Goal: Task Accomplishment & Management: Manage account settings

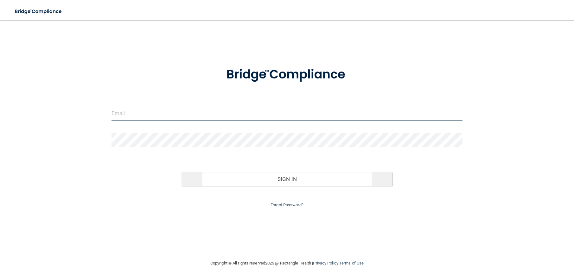
type input "[EMAIL_ADDRESS][DOMAIN_NAME]"
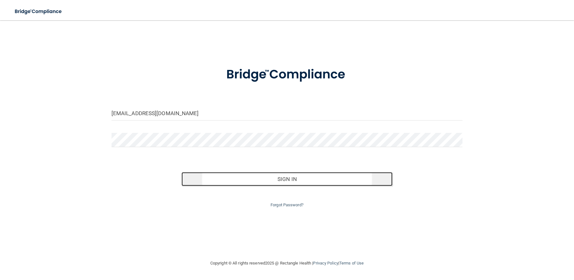
click at [275, 181] on button "Sign In" at bounding box center [286, 179] width 211 height 14
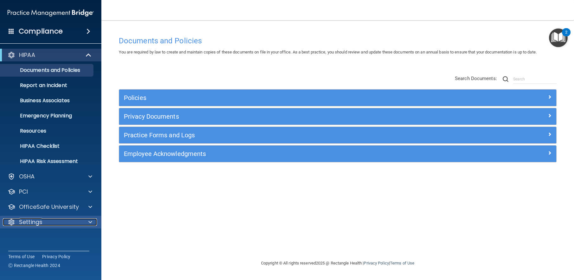
click at [39, 221] on p "Settings" at bounding box center [30, 223] width 23 height 8
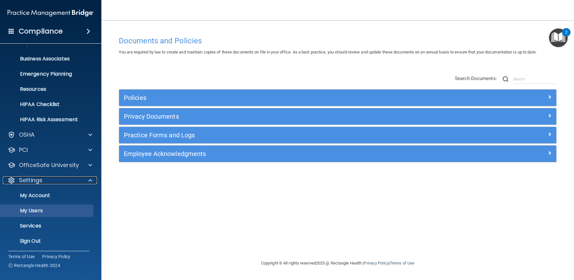
scroll to position [43, 0]
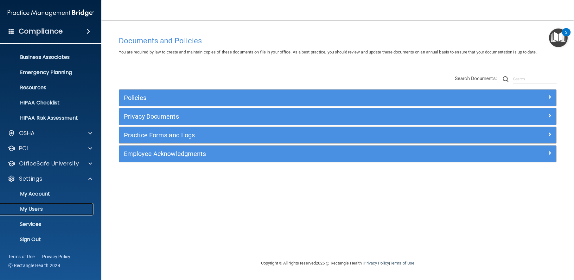
click at [38, 210] on p "My Users" at bounding box center [47, 209] width 86 height 6
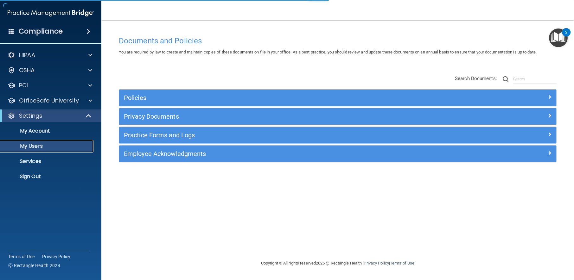
select select "20"
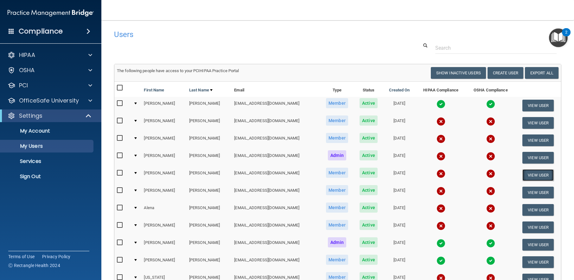
click at [528, 175] on button "View User" at bounding box center [537, 175] width 31 height 12
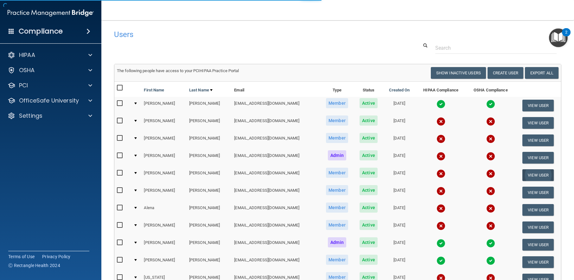
select select "practice_member"
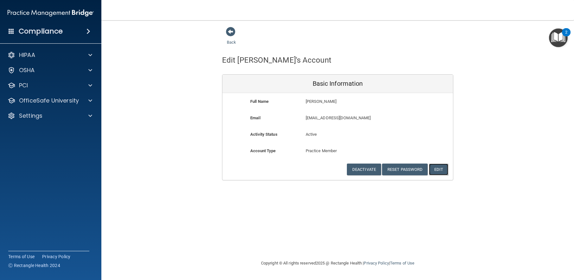
click at [441, 172] on button "Edit" at bounding box center [438, 170] width 19 height 12
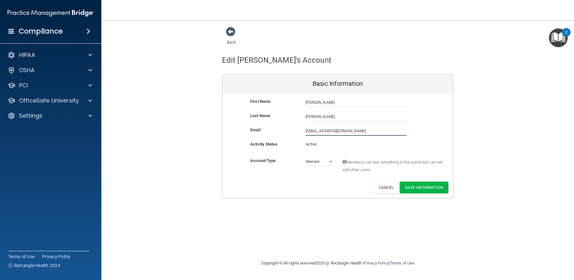
drag, startPoint x: 354, startPoint y: 131, endPoint x: 301, endPoint y: 132, distance: 52.6
click at [301, 132] on div "hendrickhr498@gmail.com hendrickhr498@gmail.com" at bounding box center [356, 131] width 111 height 10
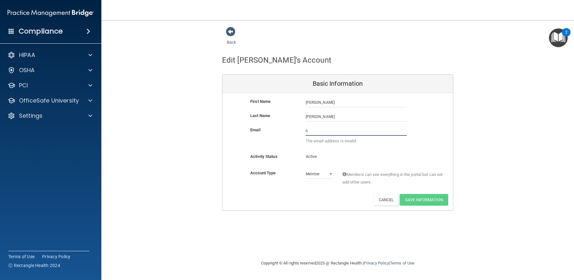
type input "[EMAIL_ADDRESS][DOMAIN_NAME]"
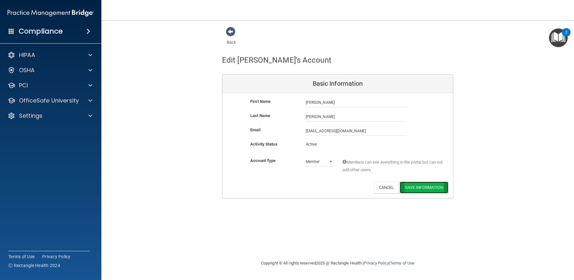
click at [416, 189] on button "Save Information" at bounding box center [424, 188] width 48 height 12
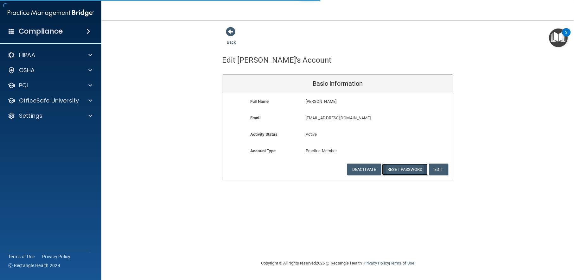
click at [399, 170] on button "Reset Password" at bounding box center [405, 170] width 46 height 12
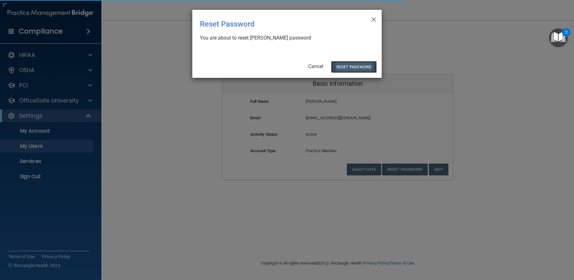
click at [350, 68] on button "Reset Password" at bounding box center [354, 67] width 46 height 12
select select "20"
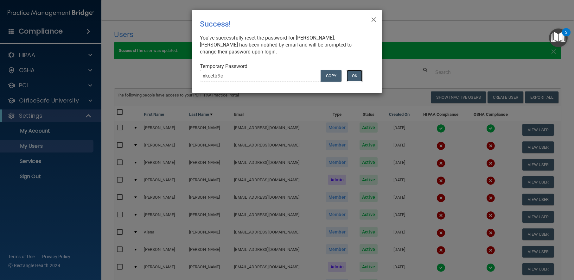
click at [352, 74] on button "OK" at bounding box center [354, 76] width 16 height 12
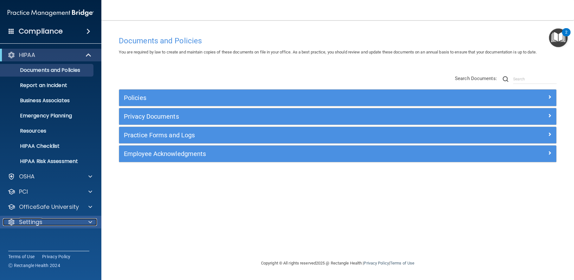
click at [72, 225] on div "Settings" at bounding box center [42, 223] width 79 height 8
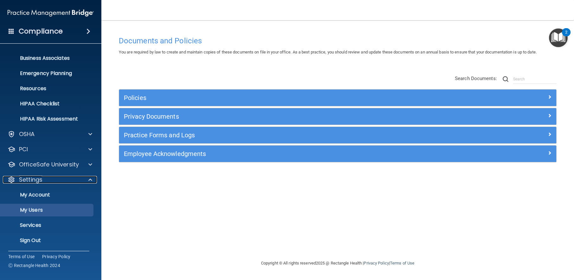
scroll to position [43, 0]
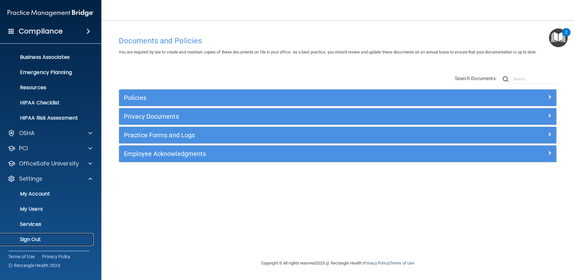
click at [35, 240] on p "Sign Out" at bounding box center [47, 240] width 86 height 6
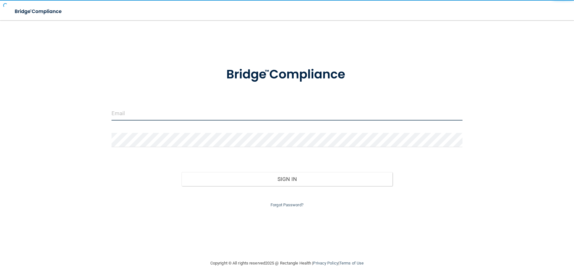
type input "[EMAIL_ADDRESS][DOMAIN_NAME]"
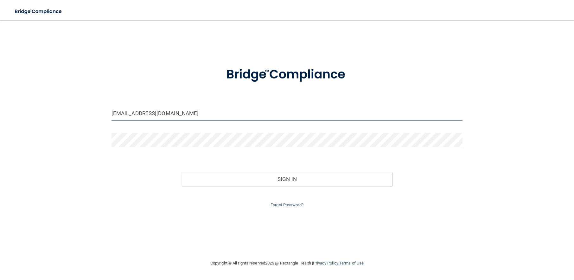
drag, startPoint x: 182, startPoint y: 115, endPoint x: 92, endPoint y: 115, distance: 89.3
click at [92, 115] on div "[EMAIL_ADDRESS][DOMAIN_NAME] Invalid email/password. You don't have permission …" at bounding box center [287, 140] width 549 height 227
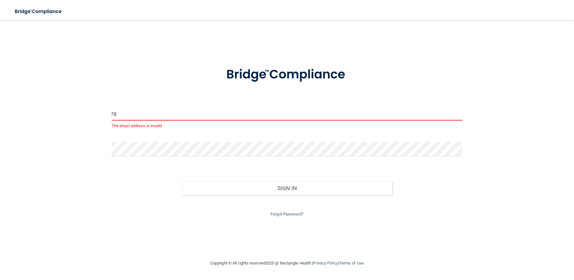
type input "g"
click at [108, 149] on div at bounding box center [287, 151] width 361 height 19
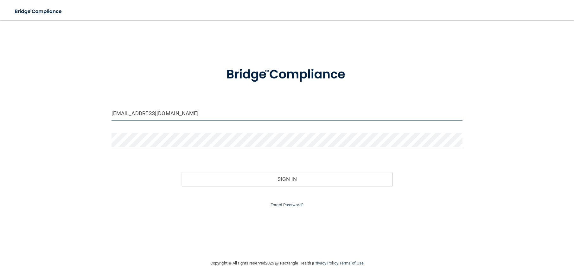
drag, startPoint x: 128, startPoint y: 115, endPoint x: 106, endPoint y: 115, distance: 22.5
click at [106, 115] on div "[EMAIL_ADDRESS][DOMAIN_NAME] Invalid email/password. You don't have permission …" at bounding box center [287, 140] width 549 height 227
type input "[EMAIL_ADDRESS][DOMAIN_NAME]"
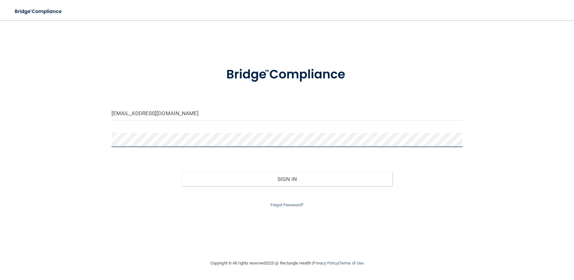
click at [107, 141] on div at bounding box center [287, 142] width 361 height 19
click at [205, 229] on div "hkearns@christiancounseling.org Invalid email/password. You don't have permissi…" at bounding box center [287, 140] width 549 height 227
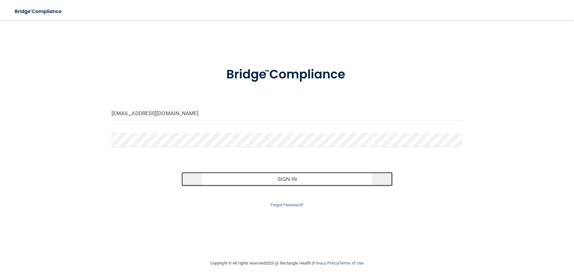
click at [286, 180] on button "Sign In" at bounding box center [286, 179] width 211 height 14
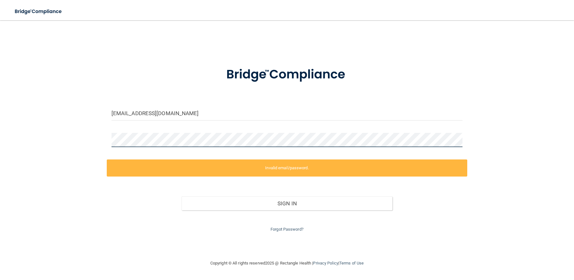
click at [105, 142] on div "hkearns@christiancounseling.org Invalid email/password. You don't have permissi…" at bounding box center [287, 140] width 549 height 227
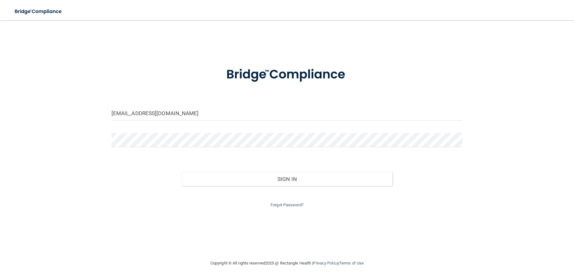
click at [86, 174] on div "hkearns@christiancounseling.org Invalid email/password. You don't have permissi…" at bounding box center [287, 140] width 549 height 227
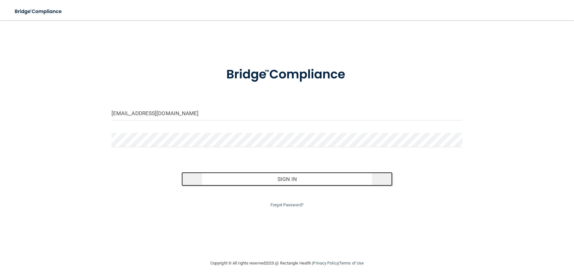
click at [289, 180] on button "Sign In" at bounding box center [286, 179] width 211 height 14
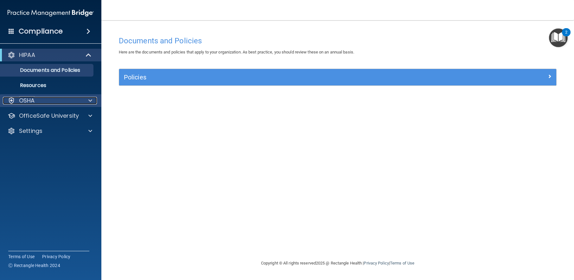
click at [49, 103] on div "OSHA" at bounding box center [42, 101] width 79 height 8
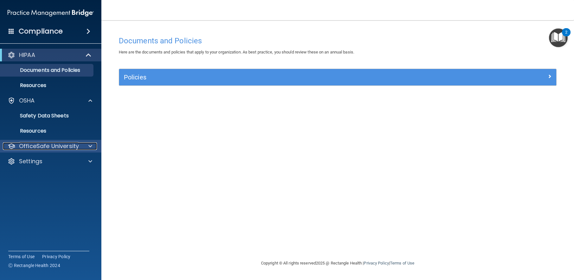
click at [43, 145] on p "OfficeSafe University" at bounding box center [49, 147] width 60 height 8
click at [41, 150] on p "OfficeSafe University" at bounding box center [49, 147] width 60 height 8
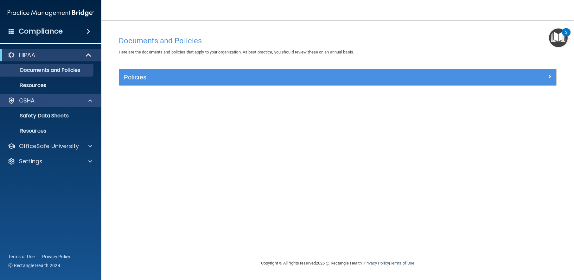
click at [40, 105] on div "OSHA" at bounding box center [51, 100] width 102 height 13
click at [46, 58] on div "HIPAA" at bounding box center [42, 55] width 78 height 8
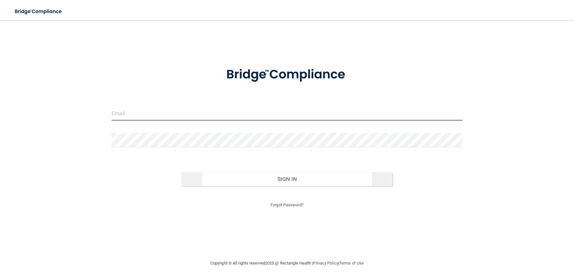
type input "[EMAIL_ADDRESS][DOMAIN_NAME]"
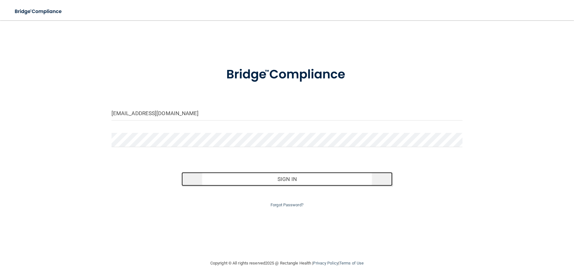
click at [272, 181] on button "Sign In" at bounding box center [286, 179] width 211 height 14
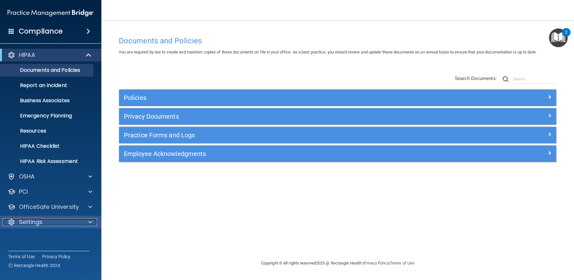
click at [35, 223] on p "Settings" at bounding box center [30, 223] width 23 height 8
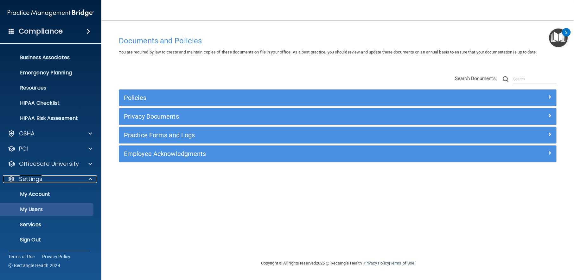
scroll to position [43, 0]
click at [33, 206] on p "My Users" at bounding box center [47, 209] width 86 height 6
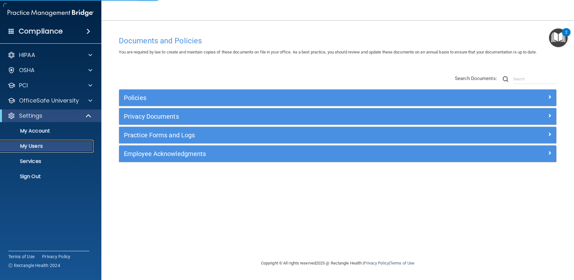
select select "20"
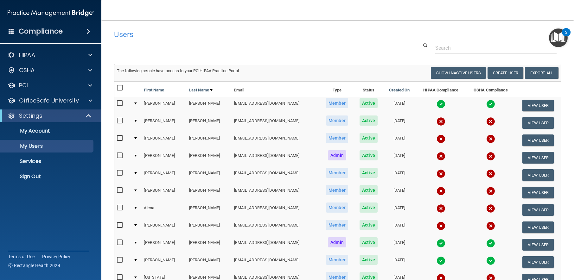
click at [138, 174] on td at bounding box center [136, 175] width 11 height 17
click at [135, 173] on div at bounding box center [135, 173] width 3 height 2
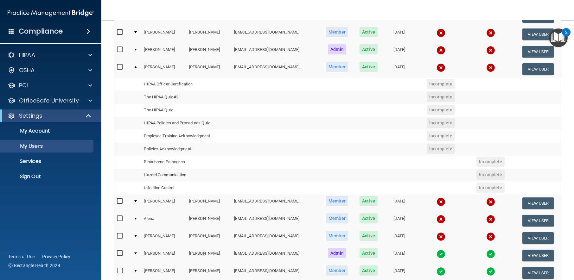
scroll to position [95, 0]
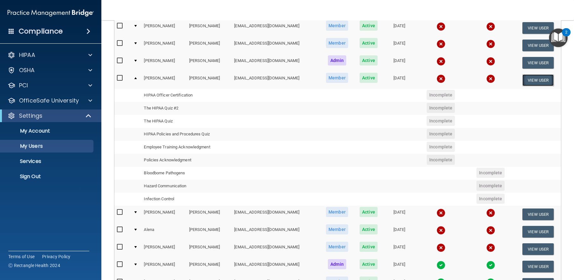
click at [531, 82] on button "View User" at bounding box center [537, 80] width 31 height 12
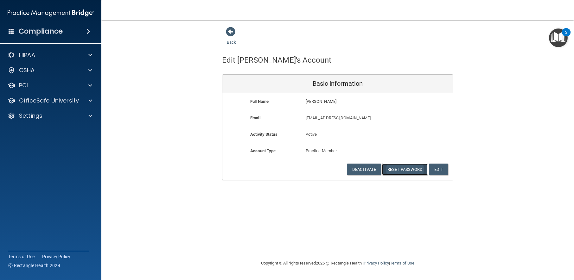
click at [409, 171] on button "Reset Password" at bounding box center [405, 170] width 46 height 12
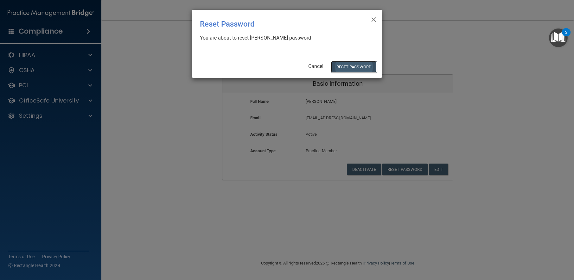
click at [349, 67] on button "Reset Password" at bounding box center [354, 67] width 46 height 12
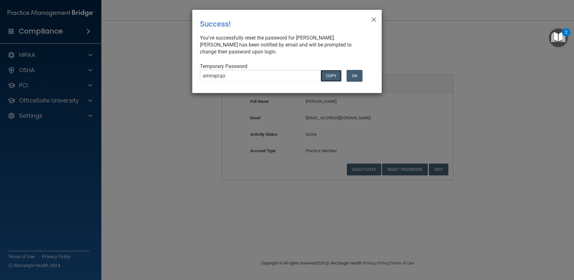
click at [329, 76] on button "COPY" at bounding box center [331, 76] width 21 height 12
click at [354, 78] on button "OK" at bounding box center [354, 76] width 16 height 12
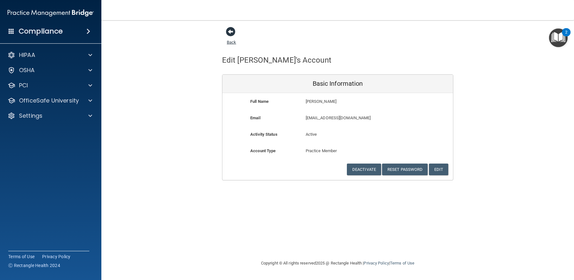
click at [235, 33] on div "Back" at bounding box center [241, 37] width 39 height 20
click at [230, 33] on span at bounding box center [231, 32] width 10 height 10
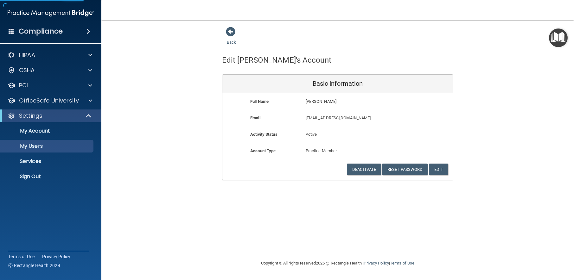
select select "20"
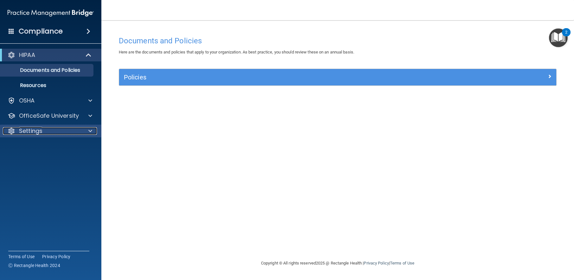
click at [41, 132] on p "Settings" at bounding box center [30, 131] width 23 height 8
click at [32, 162] on p "Sign Out" at bounding box center [47, 161] width 86 height 6
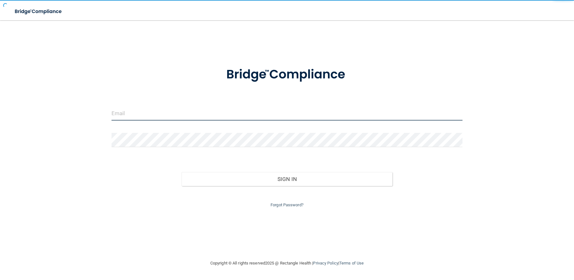
type input "[EMAIL_ADDRESS][DOMAIN_NAME]"
